Goal: Transaction & Acquisition: Obtain resource

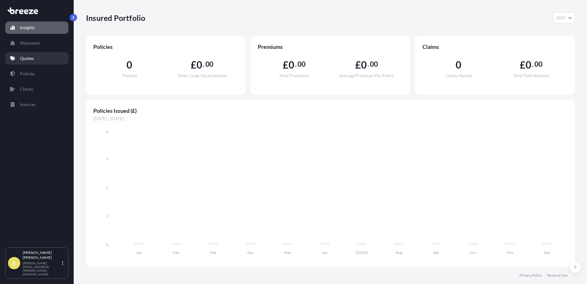
select select "2025"
click at [28, 44] on p "Shipments" at bounding box center [30, 43] width 20 height 6
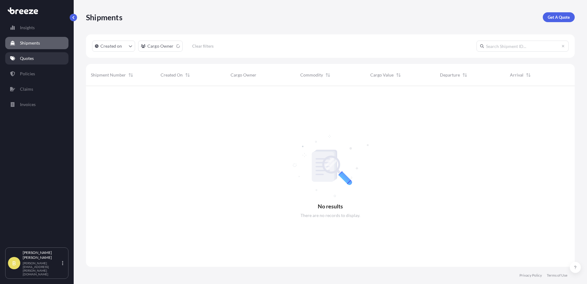
scroll to position [198, 485]
click at [27, 54] on link "Quotes" at bounding box center [36, 58] width 63 height 12
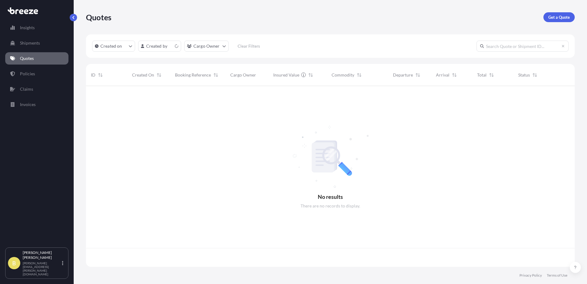
scroll to position [179, 485]
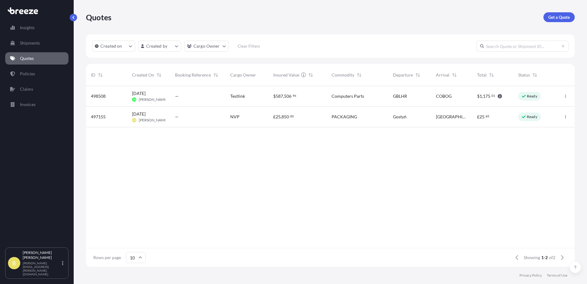
click at [560, 20] on p "Get a Quote" at bounding box center [560, 17] width 22 height 6
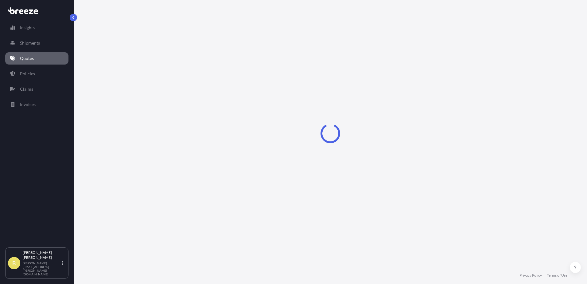
select select "Sea"
select select "1"
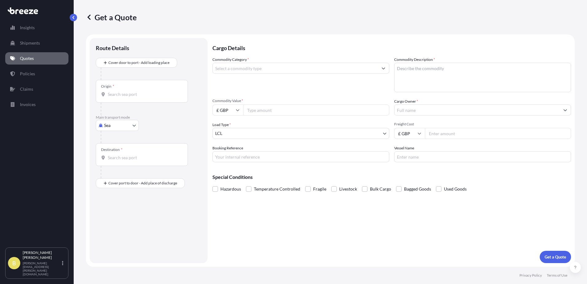
click at [27, 59] on p "Quotes" at bounding box center [27, 58] width 14 height 6
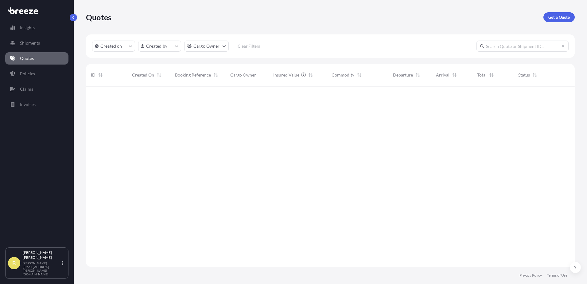
scroll to position [179, 485]
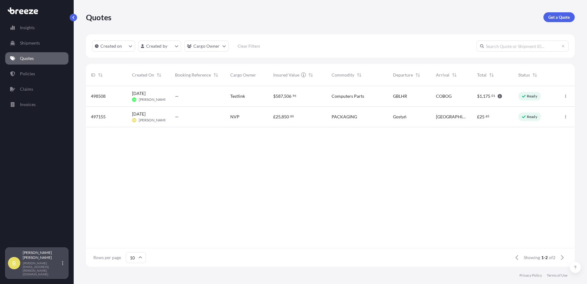
click at [61, 267] on div "[PERSON_NAME] Blair [EMAIL_ADDRESS][PERSON_NAME][DOMAIN_NAME]" at bounding box center [44, 263] width 43 height 26
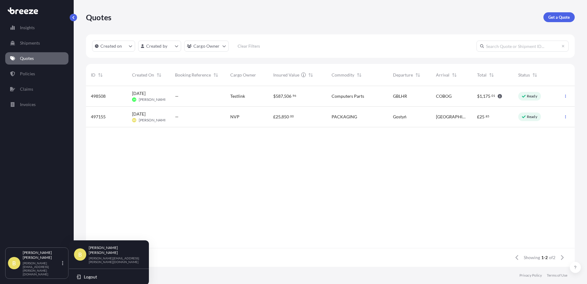
click at [41, 207] on div "Insights Shipments Quotes Policies Claims Invoices" at bounding box center [36, 131] width 63 height 231
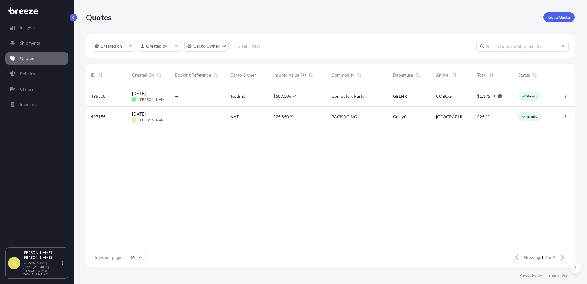
click at [147, 156] on div "498508 [DATE] [PERSON_NAME] [PERSON_NAME] — Testlink $ 587 , 506 . 96 Computers…" at bounding box center [330, 167] width 489 height 162
click at [205, 98] on div "—" at bounding box center [197, 96] width 45 height 6
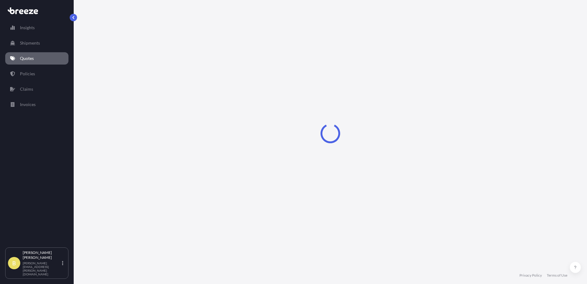
select select "Road"
select select "Air"
select select "Road"
select select "1"
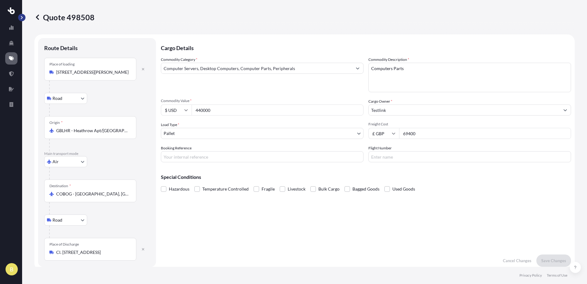
click at [22, 19] on button "button" at bounding box center [21, 17] width 7 height 7
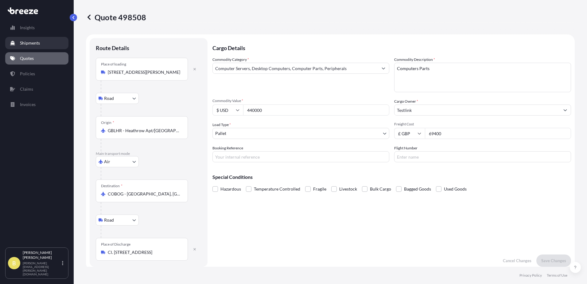
click at [30, 43] on p "Shipments" at bounding box center [30, 43] width 20 height 6
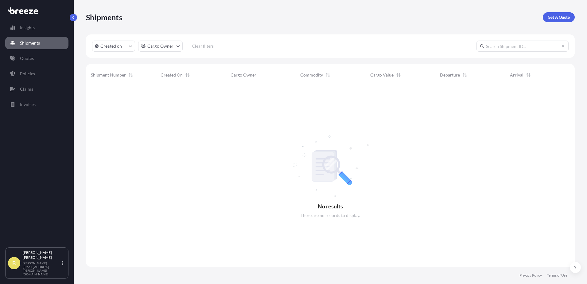
scroll to position [198, 485]
click at [37, 54] on link "Quotes" at bounding box center [36, 58] width 63 height 12
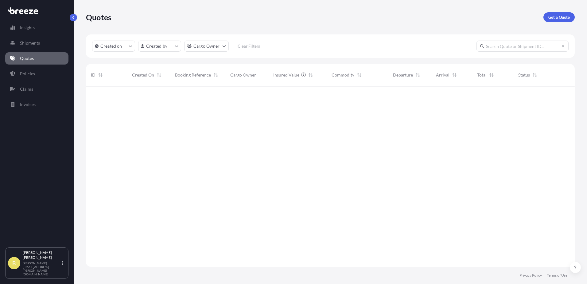
scroll to position [179, 485]
click at [559, 18] on p "Get a Quote" at bounding box center [560, 17] width 22 height 6
select select "Road"
select select "Sea"
select select "1"
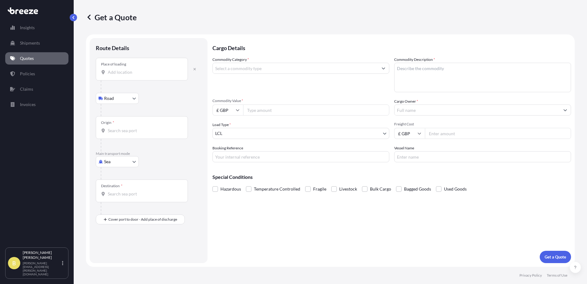
click at [131, 65] on div "Place of loading" at bounding box center [142, 69] width 92 height 23
click at [131, 69] on input "Place of loading" at bounding box center [144, 72] width 73 height 6
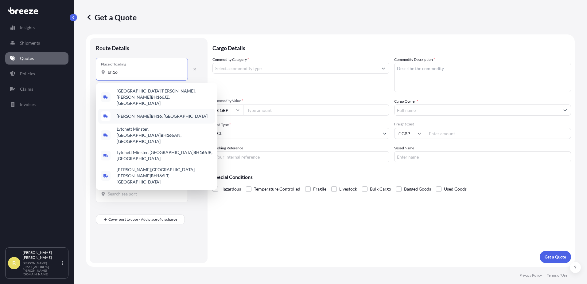
click at [152, 109] on div "[PERSON_NAME] BH16 , [GEOGRAPHIC_DATA]" at bounding box center [156, 116] width 117 height 15
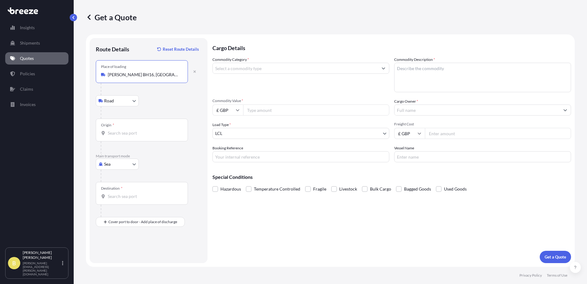
type input "[PERSON_NAME] BH16, [GEOGRAPHIC_DATA]"
click at [138, 130] on input "Origin *" at bounding box center [144, 133] width 73 height 6
click at [123, 102] on body "0 options available. 0 options available. Insights Shipments Quotes Policies Cl…" at bounding box center [293, 142] width 587 height 284
click at [141, 126] on div "Origin *" at bounding box center [142, 130] width 92 height 23
click at [141, 130] on input "Origin * Please select an origin" at bounding box center [144, 133] width 73 height 6
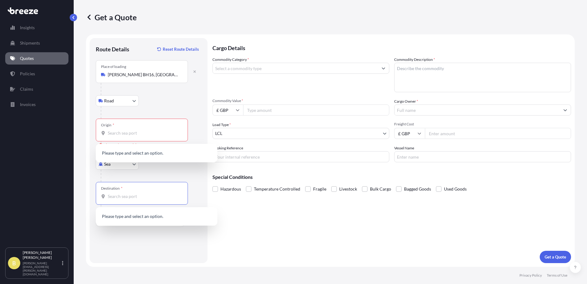
click at [125, 195] on input "Destination *" at bounding box center [144, 196] width 73 height 6
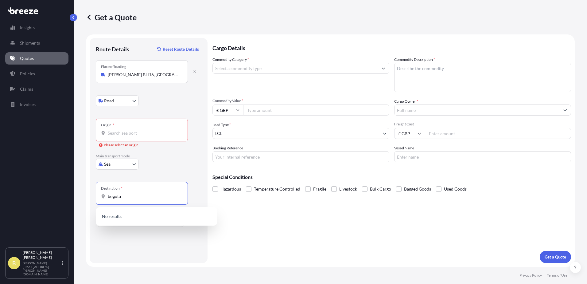
drag, startPoint x: 130, startPoint y: 197, endPoint x: 30, endPoint y: 171, distance: 103.8
click at [34, 172] on div "Insights Shipments Quotes Policies Claims Invoices B [PERSON_NAME] Blair [EMAIL…" at bounding box center [293, 142] width 587 height 284
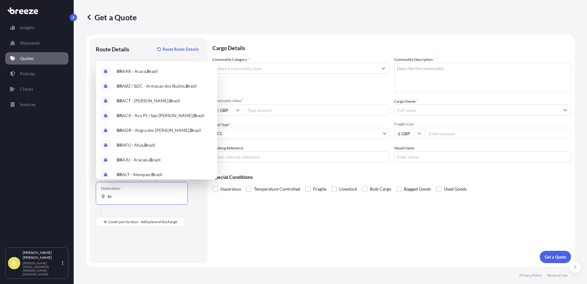
type input "b"
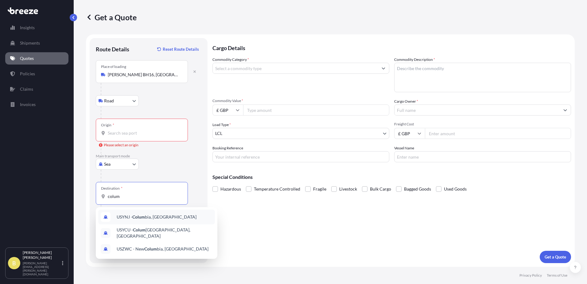
type input "colum"
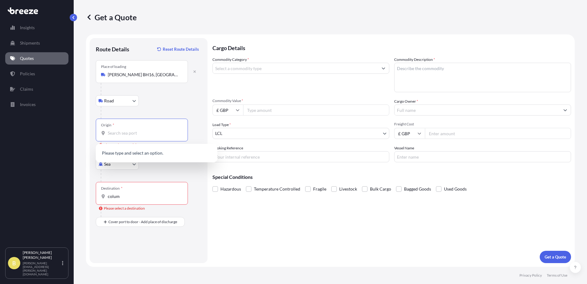
click at [126, 134] on input "Origin * Please select an origin" at bounding box center [144, 133] width 73 height 6
type input "heathrow"
click at [151, 104] on div "Road Road Rail" at bounding box center [149, 100] width 106 height 11
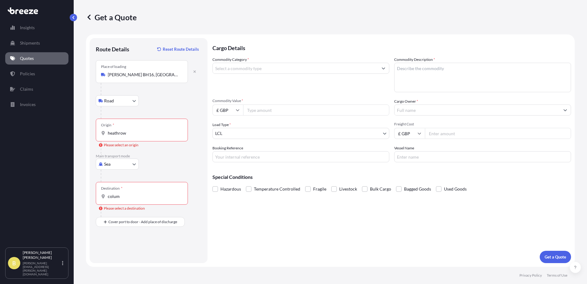
click at [118, 167] on body "5 options available. 0 options available. Insights Shipments Quotes Policies Cl…" at bounding box center [293, 142] width 587 height 284
click at [115, 188] on div "Air" at bounding box center [117, 191] width 38 height 11
click at [113, 134] on input "Origin *" at bounding box center [144, 133] width 73 height 6
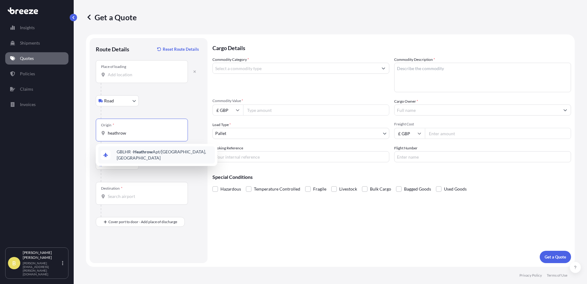
click at [140, 157] on div "GBLHR - Heathrow Apt/[GEOGRAPHIC_DATA], [GEOGRAPHIC_DATA]" at bounding box center [156, 154] width 117 height 17
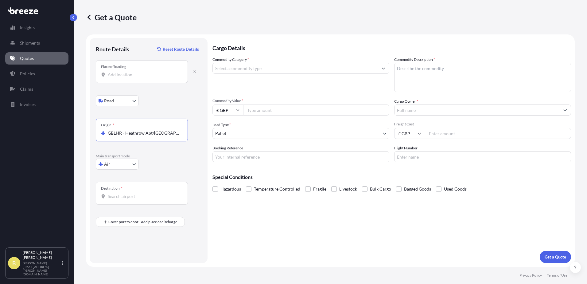
type input "GBLHR - Heathrow Apt/[GEOGRAPHIC_DATA], [GEOGRAPHIC_DATA]"
click at [128, 194] on input "Destination *" at bounding box center [144, 196] width 73 height 6
click at [133, 218] on span "COBOG - Bogot a, [GEOGRAPHIC_DATA]" at bounding box center [155, 217] width 77 height 6
type input "COBOG - [GEOGRAPHIC_DATA], [GEOGRAPHIC_DATA]"
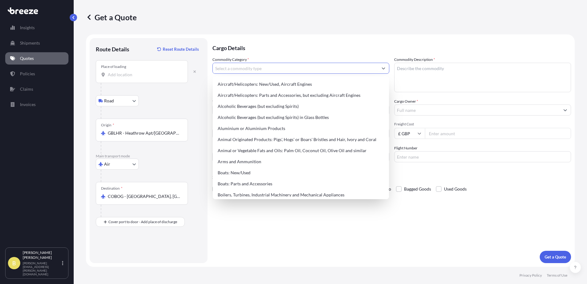
click at [241, 68] on input "Commodity Category *" at bounding box center [295, 68] width 165 height 11
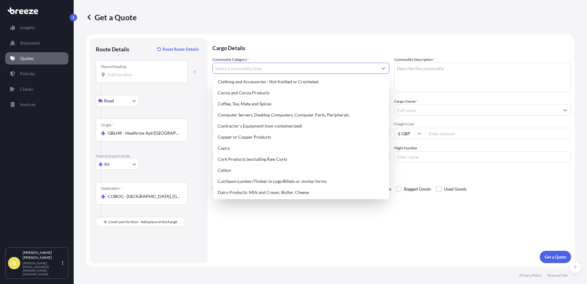
scroll to position [246, 0]
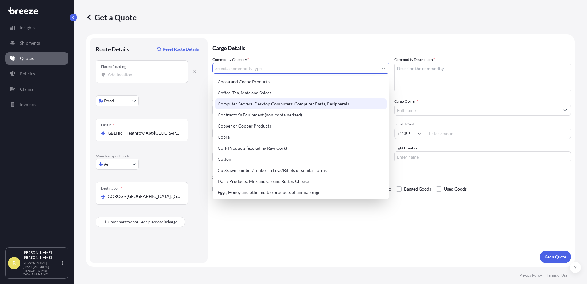
click at [241, 105] on div "Computer Servers, Desktop Computers, Computer Parts, Peripherals" at bounding box center [300, 103] width 171 height 11
type input "Computer Servers, Desktop Computers, Computer Parts, Peripherals"
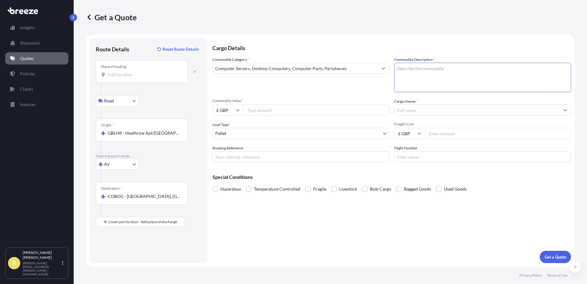
click at [401, 70] on textarea "Commodity Description *" at bounding box center [483, 77] width 177 height 29
type textarea "computer parts"
click at [309, 108] on input "Commodity Value *" at bounding box center [316, 109] width 146 height 11
click at [304, 109] on input "Commodity Value *" at bounding box center [316, 109] width 146 height 11
paste input "440000"
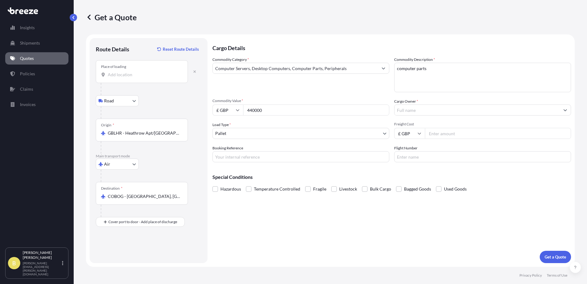
type input "440000"
click at [222, 112] on input "£ GBP" at bounding box center [228, 109] width 31 height 11
click at [230, 154] on div "$ USD" at bounding box center [228, 153] width 26 height 12
type input "$ USD"
click at [450, 134] on input "Freight Cost" at bounding box center [498, 133] width 146 height 11
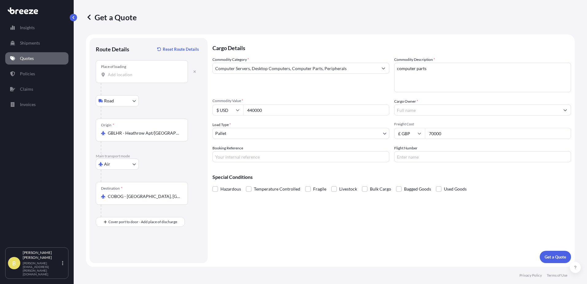
click at [412, 113] on input "Cargo Owner *" at bounding box center [477, 109] width 165 height 11
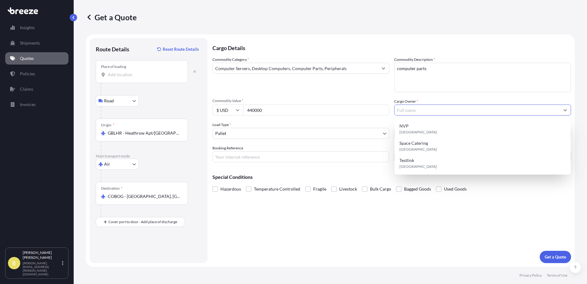
click at [426, 98] on div "Cargo Owner *" at bounding box center [483, 106] width 177 height 17
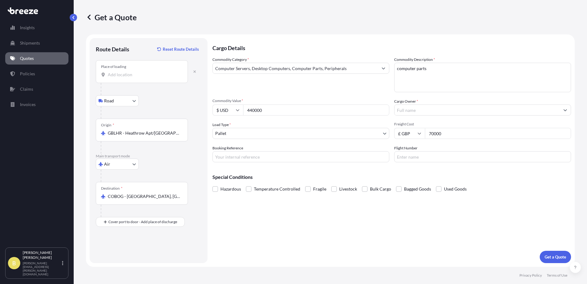
click at [448, 131] on input "70000" at bounding box center [498, 133] width 146 height 11
drag, startPoint x: 448, startPoint y: 136, endPoint x: 295, endPoint y: 107, distance: 155.4
click at [300, 108] on div "Commodity Category * Computer Servers, Desktop Computers, Computer Parts, Perip…" at bounding box center [392, 110] width 359 height 106
type input "69400"
click at [271, 135] on body "Insights Shipments Quotes Policies Claims Invoices B [PERSON_NAME] Blair [EMAIL…" at bounding box center [293, 142] width 587 height 284
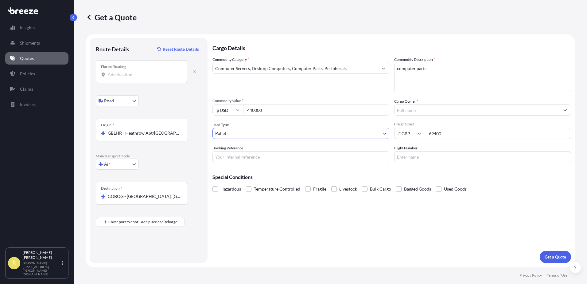
click at [406, 113] on input "Cargo Owner *" at bounding box center [477, 109] width 165 height 11
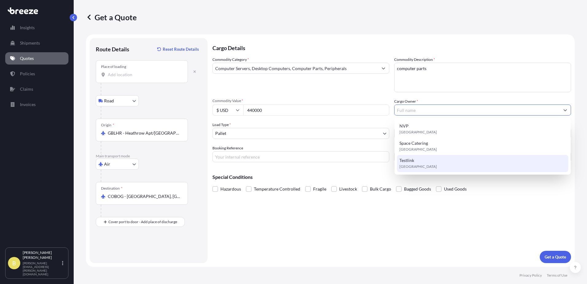
click at [406, 163] on span "Testlink" at bounding box center [407, 160] width 15 height 6
type input "Testlink"
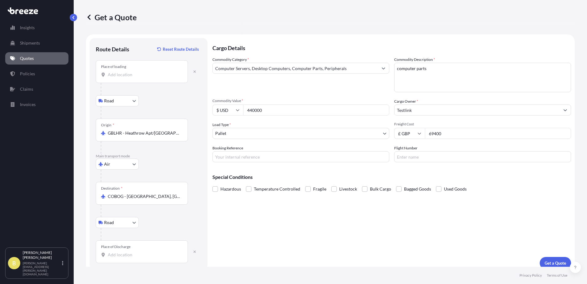
click at [125, 257] on input "Place of Discharge" at bounding box center [144, 255] width 73 height 6
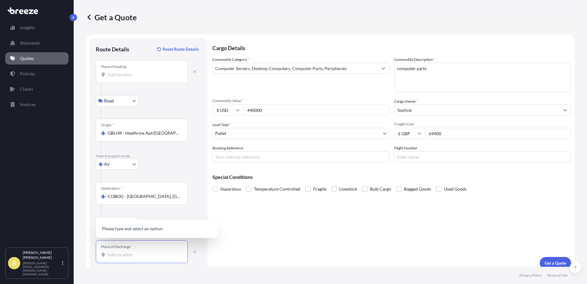
paste input "Cl. [STREET_ADDRESS]"
click at [134, 234] on div "Cl. [STREET_ADDRESS]" at bounding box center [156, 228] width 117 height 15
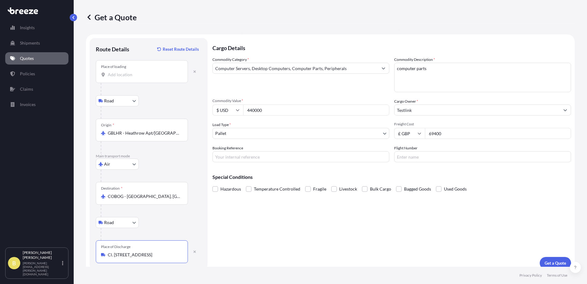
type input "Cl. [STREET_ADDRESS]"
click at [138, 77] on input "Place of loading" at bounding box center [144, 75] width 73 height 6
click at [130, 75] on input "Place of loading" at bounding box center [144, 75] width 73 height 6
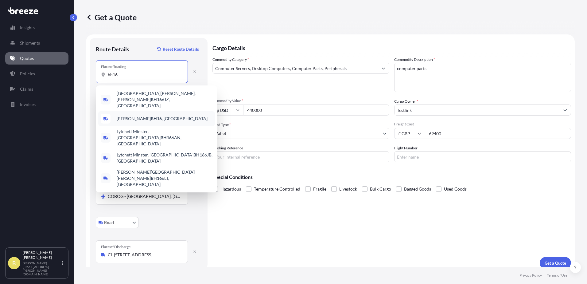
click at [141, 117] on div "[PERSON_NAME] BH16 , [GEOGRAPHIC_DATA]" at bounding box center [156, 118] width 117 height 15
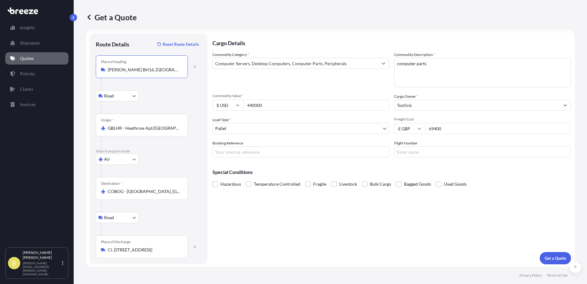
scroll to position [6, 0]
type input "[PERSON_NAME] BH16, [GEOGRAPHIC_DATA]"
click at [552, 254] on p "Get a Quote" at bounding box center [556, 257] width 22 height 6
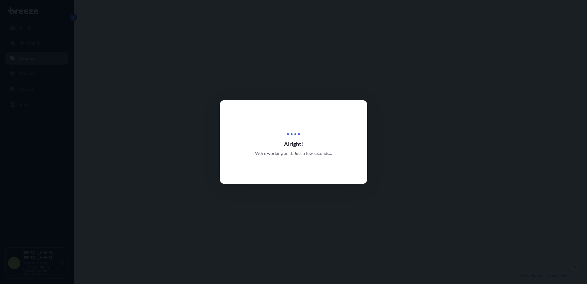
select select "Road"
select select "Air"
select select "Road"
select select "1"
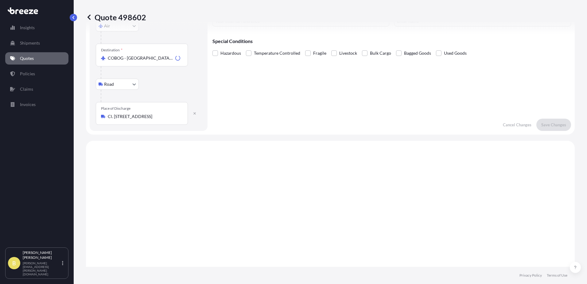
scroll to position [246, 0]
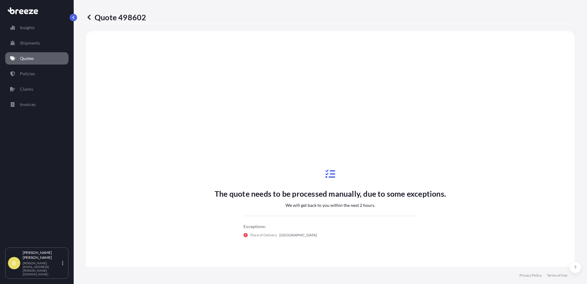
click at [38, 60] on link "Quotes" at bounding box center [36, 58] width 63 height 12
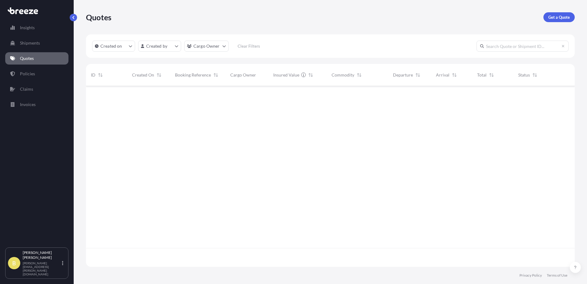
scroll to position [179, 485]
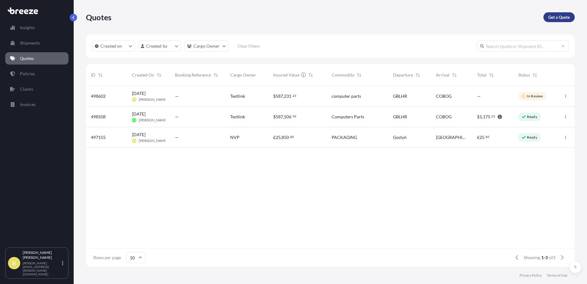
click at [558, 19] on p "Get a Quote" at bounding box center [560, 17] width 22 height 6
select select "Road"
select select "Sea"
select select "1"
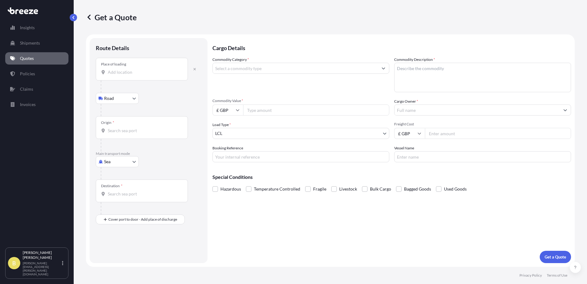
click at [128, 72] on input "Place of loading" at bounding box center [144, 72] width 73 height 6
type input "[PERSON_NAME] BH16, [GEOGRAPHIC_DATA]"
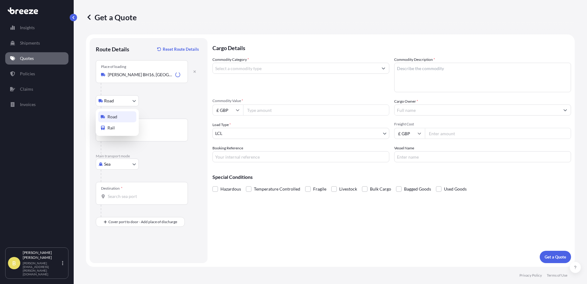
click at [128, 99] on body "0 options available. 5 options available. Insights Shipments Quotes Policies Cl…" at bounding box center [293, 142] width 587 height 284
click at [122, 126] on div "Origin *" at bounding box center [142, 130] width 92 height 23
click at [122, 130] on input "Origin *" at bounding box center [144, 133] width 73 height 6
click at [153, 137] on div "Origin *" at bounding box center [142, 130] width 92 height 23
click at [153, 136] on input "Origin * Please select an origin" at bounding box center [144, 133] width 73 height 6
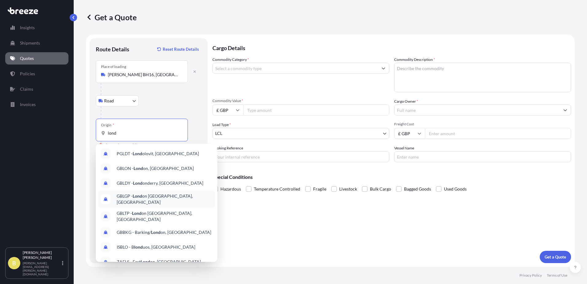
click at [161, 201] on div "GBLGP - Lond on [GEOGRAPHIC_DATA], [GEOGRAPHIC_DATA]" at bounding box center [156, 198] width 117 height 17
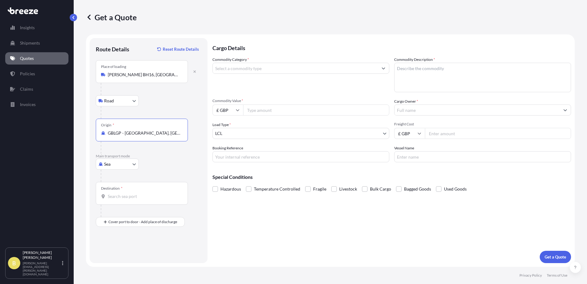
type input "GBLGP - [GEOGRAPHIC_DATA], [GEOGRAPHIC_DATA]"
click at [133, 200] on div "Destination *" at bounding box center [142, 193] width 92 height 23
click at [133, 199] on input "Destination *" at bounding box center [144, 196] width 73 height 6
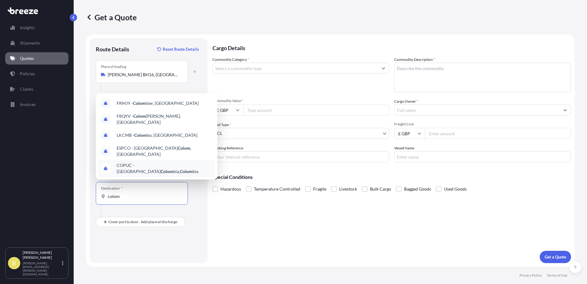
click at [139, 168] on span "COPUC - [GEOGRAPHIC_DATA], Colom bia" at bounding box center [165, 168] width 96 height 12
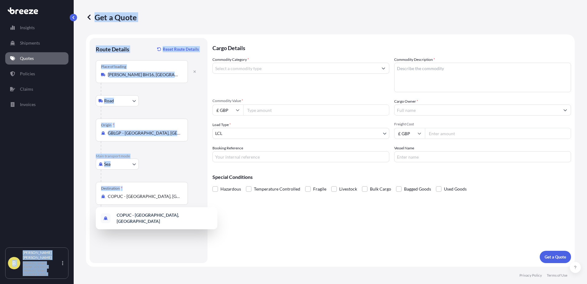
drag, startPoint x: 182, startPoint y: 197, endPoint x: 33, endPoint y: 189, distance: 148.9
click at [33, 189] on div "Insights Shipments Quotes Policies Claims Invoices B [PERSON_NAME] Blair [EMAIL…" at bounding box center [293, 142] width 587 height 284
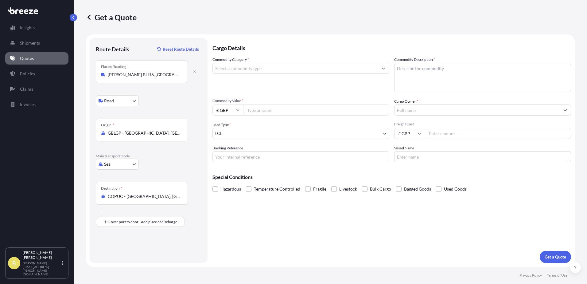
click at [206, 212] on div "Route Details Reset Route Details Place of loading [PERSON_NAME][GEOGRAPHIC_DAT…" at bounding box center [149, 150] width 118 height 225
drag, startPoint x: 181, startPoint y: 196, endPoint x: 76, endPoint y: 200, distance: 104.6
click at [76, 200] on div "Get a Quote Route Details Reset Route Details Place of loading [PERSON_NAME][GE…" at bounding box center [331, 133] width 514 height 267
drag, startPoint x: 76, startPoint y: 200, endPoint x: 131, endPoint y: 195, distance: 55.2
click at [131, 195] on input "COPUC - [GEOGRAPHIC_DATA], [GEOGRAPHIC_DATA]" at bounding box center [144, 196] width 73 height 6
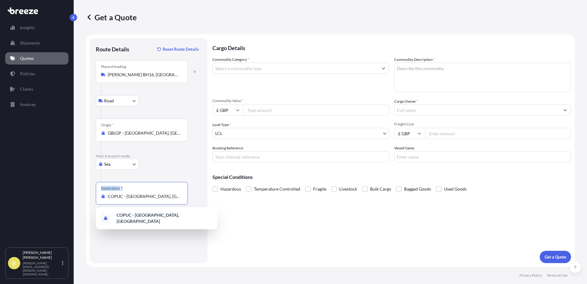
click at [153, 195] on input "COPUC - [GEOGRAPHIC_DATA], [GEOGRAPHIC_DATA]" at bounding box center [144, 196] width 73 height 6
click at [229, 213] on div "Cargo Details Commodity Category * Commodity Description * Commodity Value * £ …" at bounding box center [392, 150] width 359 height 225
drag, startPoint x: 178, startPoint y: 199, endPoint x: 106, endPoint y: 199, distance: 71.6
click at [106, 199] on div "COPUC - [GEOGRAPHIC_DATA], [GEOGRAPHIC_DATA]" at bounding box center [142, 196] width 82 height 6
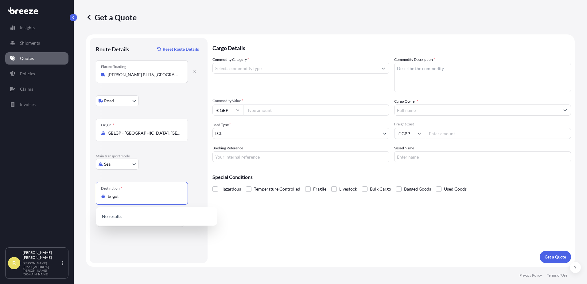
drag, startPoint x: 127, startPoint y: 198, endPoint x: 101, endPoint y: 198, distance: 25.2
click at [101, 198] on div "bogot" at bounding box center [142, 196] width 82 height 6
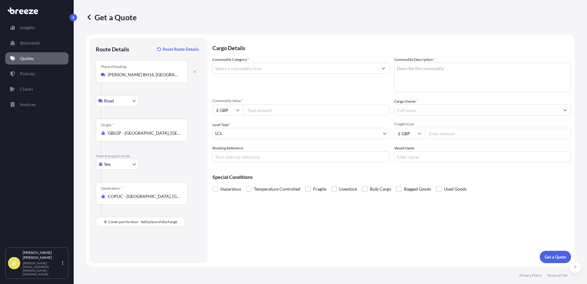
drag, startPoint x: 179, startPoint y: 197, endPoint x: 117, endPoint y: 193, distance: 62.5
click at [117, 193] on div "Destination * COPUC - [GEOGRAPHIC_DATA], [GEOGRAPHIC_DATA]" at bounding box center [142, 193] width 92 height 23
click at [117, 193] on input "COPUC - [GEOGRAPHIC_DATA], [GEOGRAPHIC_DATA]" at bounding box center [144, 196] width 73 height 6
click at [156, 195] on input "COPUC - [GEOGRAPHIC_DATA], [GEOGRAPHIC_DATA]" at bounding box center [144, 196] width 73 height 6
drag, startPoint x: 182, startPoint y: 196, endPoint x: 116, endPoint y: 196, distance: 66.1
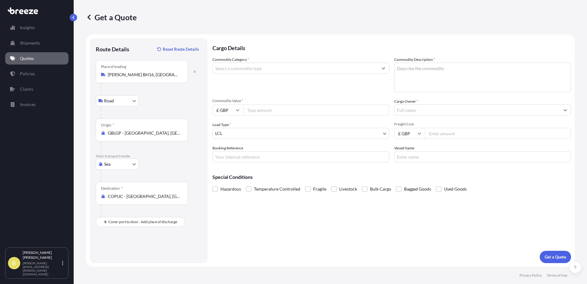
click at [116, 196] on div "COPUC - [GEOGRAPHIC_DATA], [GEOGRAPHIC_DATA]" at bounding box center [142, 196] width 82 height 6
click at [116, 196] on input "COPUC - [GEOGRAPHIC_DATA], [GEOGRAPHIC_DATA]" at bounding box center [144, 196] width 73 height 6
drag, startPoint x: 114, startPoint y: 196, endPoint x: 192, endPoint y: 198, distance: 77.8
click at [192, 198] on div "Destination * COPUC - [GEOGRAPHIC_DATA], [GEOGRAPHIC_DATA]" at bounding box center [149, 199] width 106 height 35
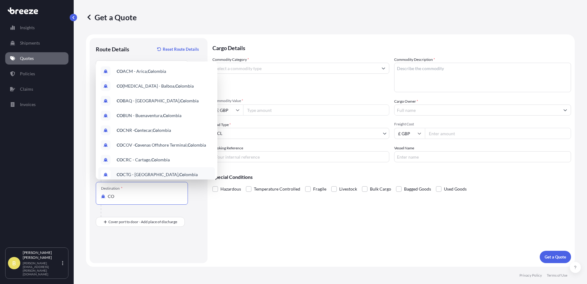
click at [163, 175] on span "CO CTG - [GEOGRAPHIC_DATA], [GEOGRAPHIC_DATA]" at bounding box center [157, 174] width 81 height 6
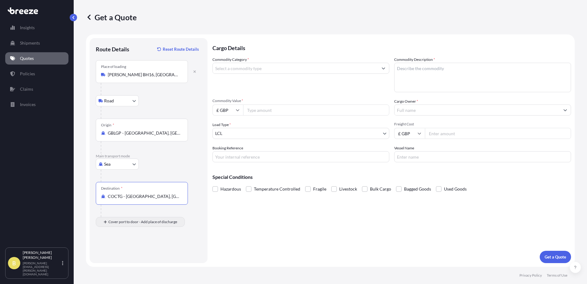
type input "COCTG - [GEOGRAPHIC_DATA], [GEOGRAPHIC_DATA]"
click at [128, 254] on input "Place of Discharge" at bounding box center [144, 255] width 73 height 6
click at [140, 251] on div "Place of Discharge" at bounding box center [142, 251] width 92 height 23
click at [140, 252] on input "Place of Discharge" at bounding box center [144, 255] width 73 height 6
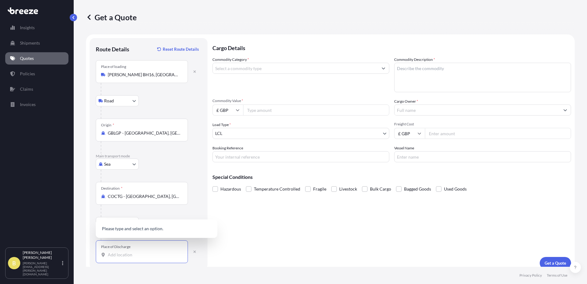
paste input "Cl. [STREET_ADDRESS]"
click at [145, 229] on span "Cl. [STREET_ADDRESS]" at bounding box center [139, 228] width 45 height 6
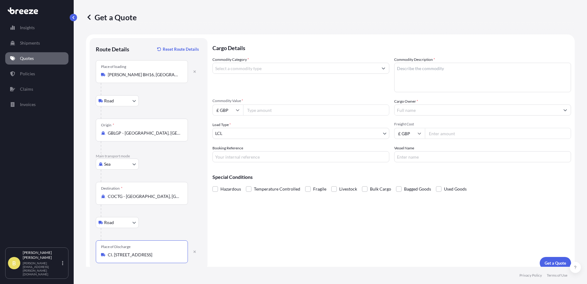
type input "Cl. [STREET_ADDRESS]"
click at [250, 66] on input "Commodity Category *" at bounding box center [295, 68] width 165 height 11
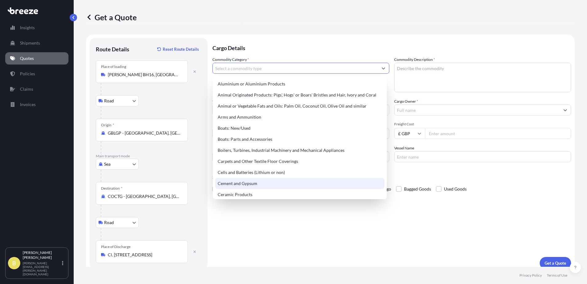
scroll to position [184, 0]
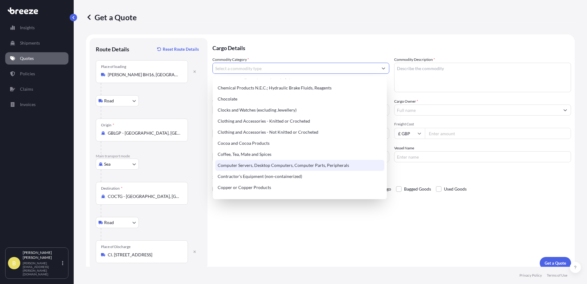
click at [244, 166] on div "Computer Servers, Desktop Computers, Computer Parts, Peripherals" at bounding box center [299, 165] width 169 height 11
type input "Computer Servers, Desktop Computers, Computer Parts, Peripherals"
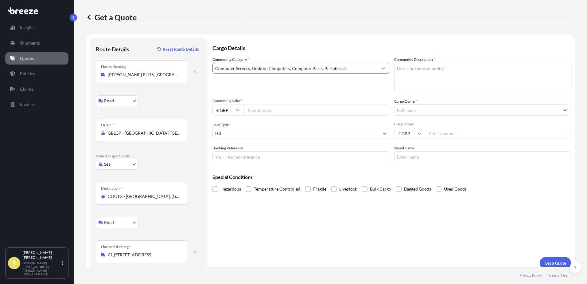
click at [404, 73] on textarea "Commodity Description *" at bounding box center [483, 77] width 177 height 29
type textarea "COMPUTER PARTS"
click at [271, 113] on input "Commodity Value *" at bounding box center [316, 109] width 146 height 11
type input "440000"
click at [230, 107] on input "£ GBP" at bounding box center [228, 109] width 31 height 11
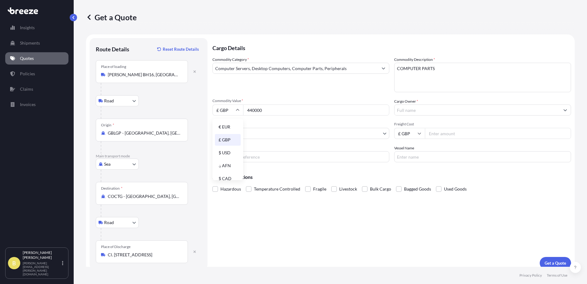
click at [226, 152] on div "$ USD" at bounding box center [228, 153] width 26 height 12
type input "$ USD"
click at [407, 110] on input "Cargo Owner *" at bounding box center [477, 109] width 165 height 11
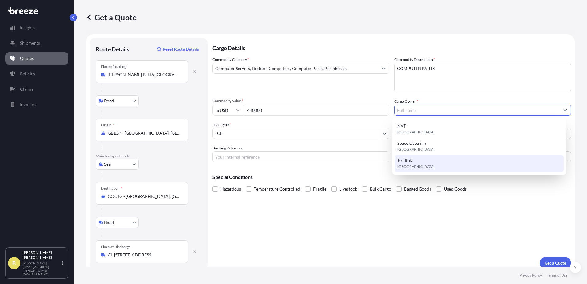
click at [405, 159] on span "Testlink" at bounding box center [405, 160] width 15 height 6
type input "Testlink"
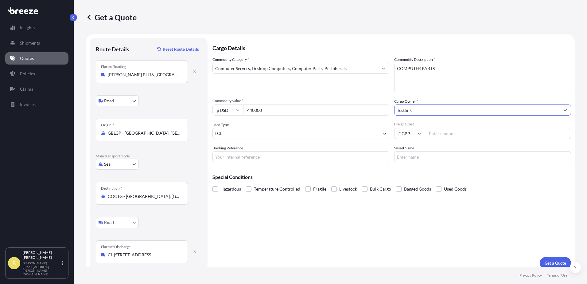
click at [440, 135] on input "Freight Cost" at bounding box center [498, 133] width 146 height 11
click at [414, 134] on input "£ GBP" at bounding box center [410, 133] width 31 height 11
click at [447, 133] on input "Freight Cost" at bounding box center [498, 133] width 146 height 11
click at [446, 137] on input "Freight Cost" at bounding box center [498, 133] width 146 height 11
type input "15450"
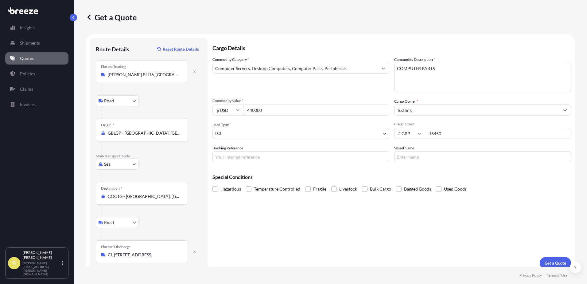
click at [306, 238] on div "Cargo Details Commodity Category * Computer Servers, Desktop Computers, Compute…" at bounding box center [392, 153] width 359 height 231
click at [553, 265] on p "Get a Quote" at bounding box center [556, 263] width 22 height 6
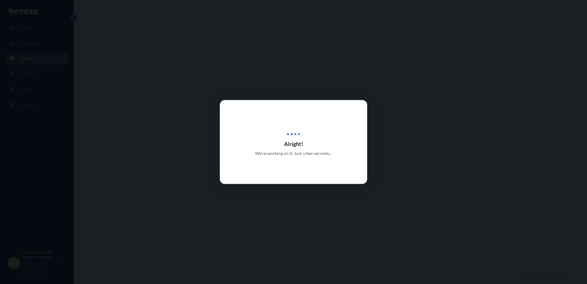
select select "Road"
select select "Sea"
select select "Road"
select select "1"
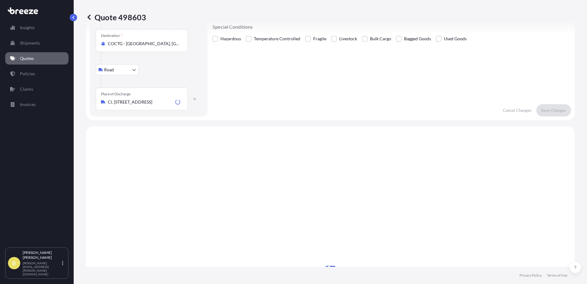
scroll to position [246, 0]
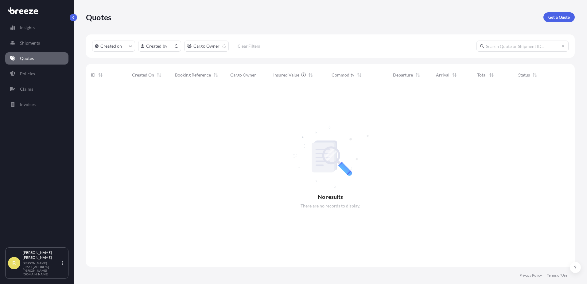
scroll to position [179, 485]
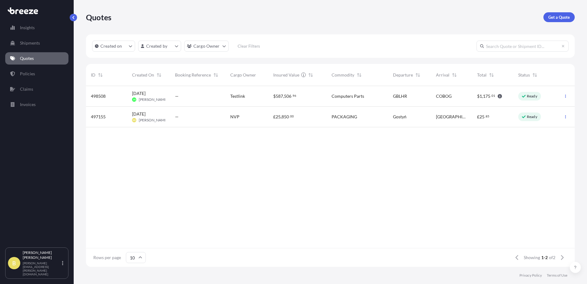
click at [146, 96] on span "[DATE]" at bounding box center [139, 93] width 14 height 6
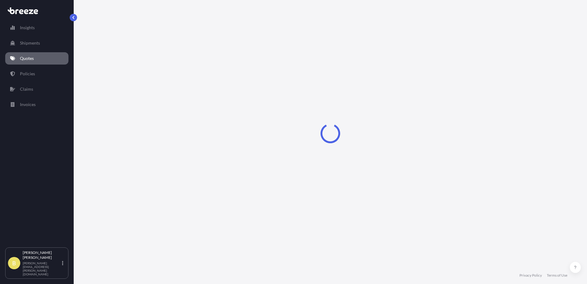
select select "Road"
select select "Air"
select select "Road"
select select "1"
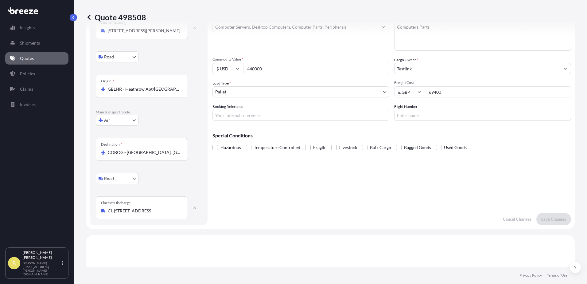
scroll to position [31, 0]
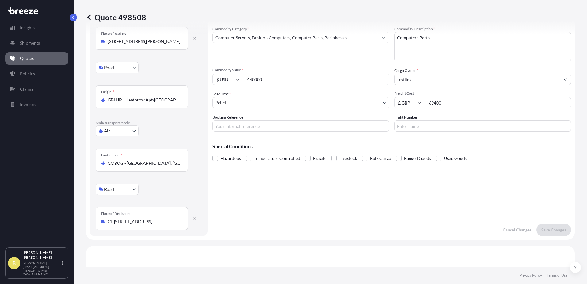
drag, startPoint x: 267, startPoint y: 77, endPoint x: 228, endPoint y: 76, distance: 39.1
click at [228, 76] on div "$ USD 440000" at bounding box center [301, 79] width 177 height 11
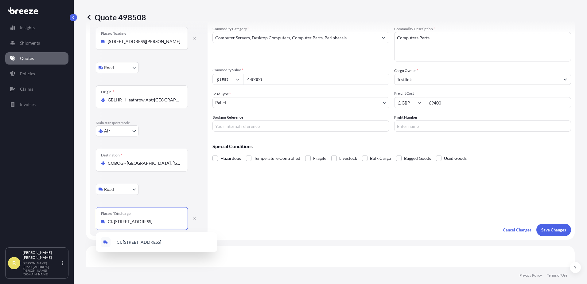
scroll to position [0, 73]
drag, startPoint x: 108, startPoint y: 221, endPoint x: 202, endPoint y: 218, distance: 94.1
click at [202, 218] on div "Route Details Place of loading Moorland Way, Poole BH16 5JS, UK Road Road Rail …" at bounding box center [149, 121] width 118 height 229
click at [151, 162] on input "COBOG - [GEOGRAPHIC_DATA], [GEOGRAPHIC_DATA]" at bounding box center [144, 163] width 73 height 6
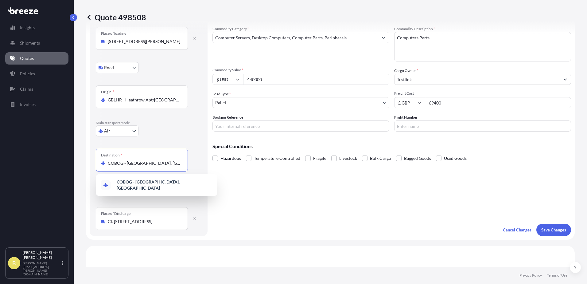
drag, startPoint x: 167, startPoint y: 163, endPoint x: 163, endPoint y: 164, distance: 4.1
click at [163, 164] on input "COBOG - [GEOGRAPHIC_DATA], [GEOGRAPHIC_DATA]" at bounding box center [144, 163] width 73 height 6
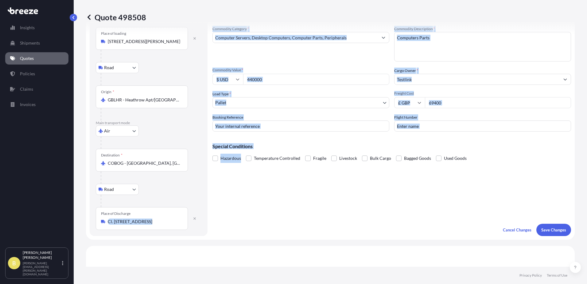
drag, startPoint x: 107, startPoint y: 222, endPoint x: 205, endPoint y: 223, distance: 98.0
click at [205, 223] on div "Route Details Place of loading Moorland Way, Poole BH16 5JS, UK Road Road Rail …" at bounding box center [149, 121] width 118 height 229
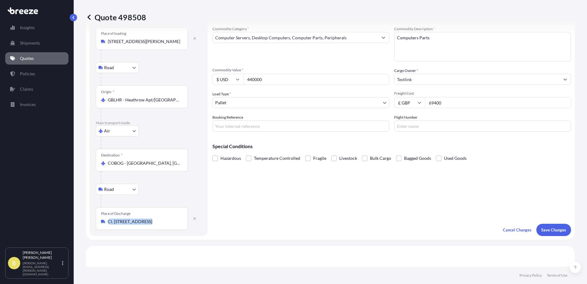
drag, startPoint x: 205, startPoint y: 223, endPoint x: 181, endPoint y: 225, distance: 23.7
click at [182, 225] on div "Place of Discharge Cl. 4a Bis # 19A-59, Los Mártires, Bogotá, D.C., Bogotá, Bog…" at bounding box center [142, 218] width 92 height 23
click at [180, 225] on input "Cl. [STREET_ADDRESS]" at bounding box center [144, 221] width 73 height 6
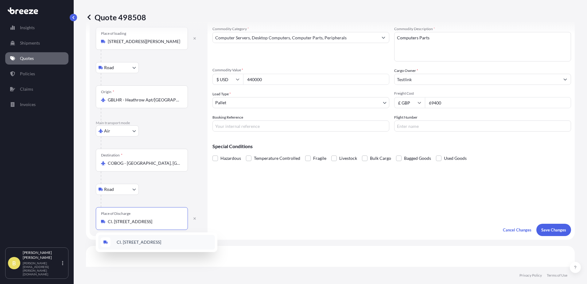
click at [112, 223] on input "Cl. [STREET_ADDRESS]" at bounding box center [144, 221] width 73 height 6
drag, startPoint x: 112, startPoint y: 221, endPoint x: 295, endPoint y: 218, distance: 183.1
click at [295, 218] on form "Route Details Place of loading Moorland Way, Poole BH16 5JS, UK Road Road Rail …" at bounding box center [330, 122] width 489 height 236
